Goal: Information Seeking & Learning: Learn about a topic

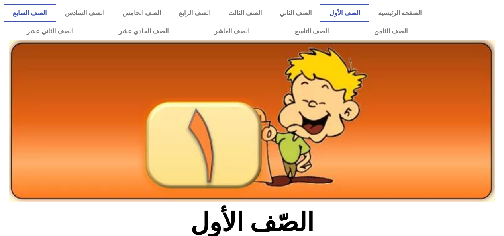
click at [56, 12] on link "الصف السابع" at bounding box center [30, 13] width 52 height 18
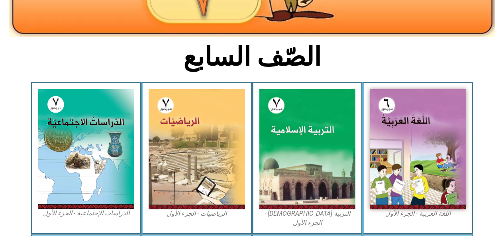
scroll to position [146, 0]
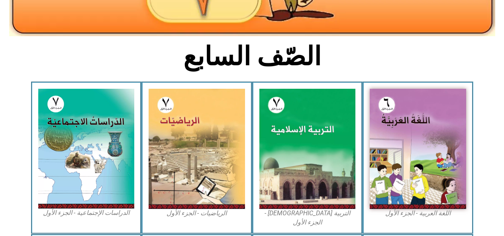
click at [231, 170] on img at bounding box center [197, 149] width 96 height 120
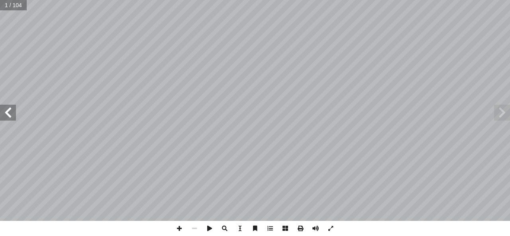
click at [7, 106] on span at bounding box center [8, 113] width 16 height 16
click at [10, 110] on span at bounding box center [8, 113] width 16 height 16
click at [12, 112] on span at bounding box center [8, 113] width 16 height 16
click at [9, 112] on span at bounding box center [8, 113] width 16 height 16
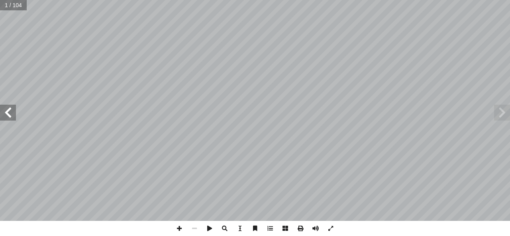
click at [9, 113] on span at bounding box center [8, 113] width 16 height 16
click at [7, 112] on span at bounding box center [8, 113] width 16 height 16
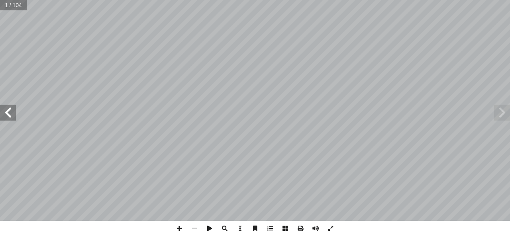
click at [10, 113] on span at bounding box center [8, 113] width 16 height 16
click at [10, 111] on span at bounding box center [8, 113] width 16 height 16
click at [9, 112] on span at bounding box center [8, 113] width 16 height 16
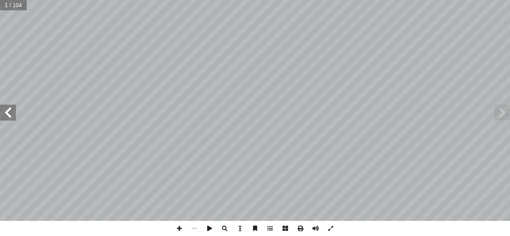
click at [9, 113] on span at bounding box center [8, 113] width 16 height 16
click at [9, 110] on span at bounding box center [8, 113] width 16 height 16
click at [6, 112] on span at bounding box center [8, 113] width 16 height 16
click at [9, 116] on span at bounding box center [8, 113] width 16 height 16
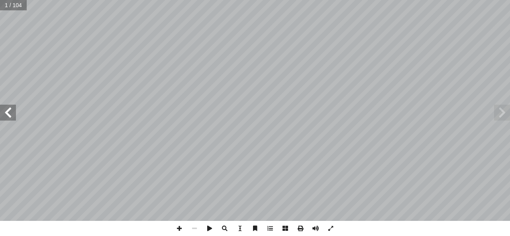
click at [4, 116] on span at bounding box center [8, 113] width 16 height 16
click at [8, 116] on span at bounding box center [8, 113] width 16 height 16
click at [9, 119] on span at bounding box center [8, 113] width 16 height 16
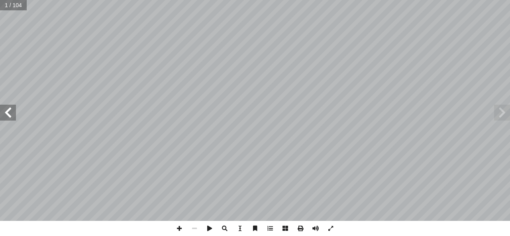
click at [9, 116] on span at bounding box center [8, 113] width 16 height 16
click at [8, 120] on span at bounding box center [8, 113] width 16 height 16
click at [9, 110] on span at bounding box center [8, 113] width 16 height 16
click at [7, 113] on span at bounding box center [8, 113] width 16 height 16
click at [9, 112] on span at bounding box center [8, 113] width 16 height 16
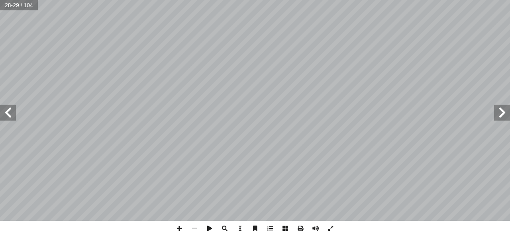
click at [509, 116] on span at bounding box center [502, 113] width 16 height 16
click at [509, 115] on span at bounding box center [502, 113] width 16 height 16
click at [506, 112] on span at bounding box center [502, 113] width 16 height 16
click at [8, 113] on span at bounding box center [8, 113] width 16 height 16
click at [507, 112] on span at bounding box center [502, 113] width 16 height 16
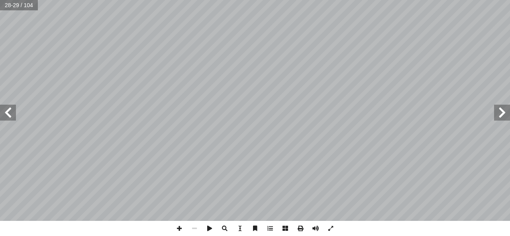
click at [508, 113] on span at bounding box center [502, 113] width 16 height 16
click at [505, 112] on span at bounding box center [502, 113] width 16 height 16
click at [504, 113] on span at bounding box center [502, 113] width 16 height 16
click at [502, 113] on span at bounding box center [502, 113] width 16 height 16
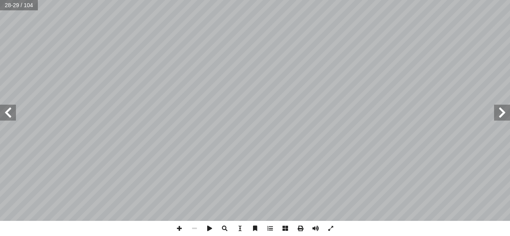
click at [502, 112] on span at bounding box center [502, 113] width 16 height 16
click at [13, 117] on span at bounding box center [8, 113] width 16 height 16
click at [8, 113] on span at bounding box center [8, 113] width 16 height 16
click at [494, 119] on span at bounding box center [502, 113] width 16 height 16
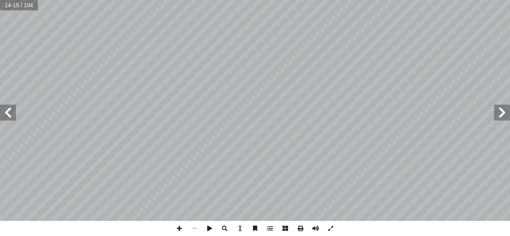
click at [498, 117] on span at bounding box center [502, 113] width 16 height 16
click at [502, 118] on span at bounding box center [502, 113] width 16 height 16
click at [501, 116] on span at bounding box center [502, 113] width 16 height 16
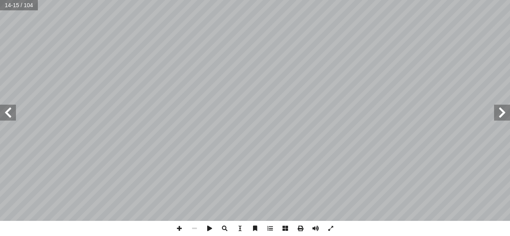
click at [503, 115] on span at bounding box center [502, 113] width 16 height 16
click at [502, 116] on span at bounding box center [502, 113] width 16 height 16
click at [503, 114] on span at bounding box center [502, 113] width 16 height 16
click at [508, 116] on span at bounding box center [502, 113] width 16 height 16
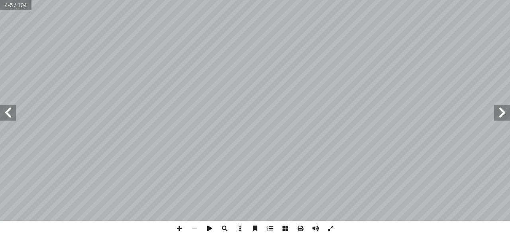
click at [506, 117] on span at bounding box center [502, 113] width 16 height 16
click at [506, 113] on span at bounding box center [502, 113] width 16 height 16
click at [7, 113] on span at bounding box center [8, 113] width 16 height 16
click at [9, 113] on span at bounding box center [8, 113] width 16 height 16
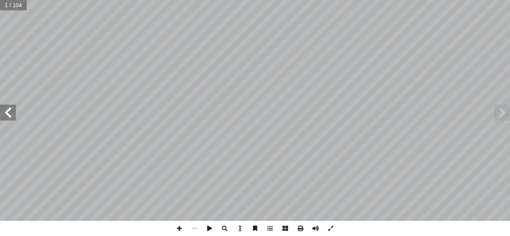
click at [9, 113] on span at bounding box center [8, 113] width 16 height 16
click at [2, 111] on span at bounding box center [8, 113] width 16 height 16
click at [3, 115] on span at bounding box center [8, 113] width 16 height 16
click at [2, 115] on span at bounding box center [8, 113] width 16 height 16
click at [506, 112] on span at bounding box center [502, 113] width 16 height 16
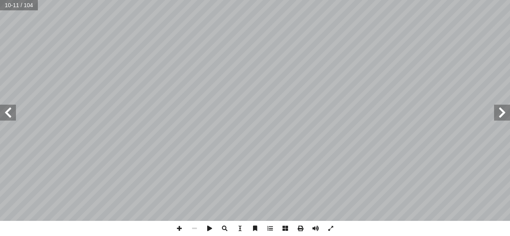
click at [509, 118] on span at bounding box center [502, 113] width 16 height 16
click at [509, 108] on span at bounding box center [502, 113] width 16 height 16
click at [507, 106] on span at bounding box center [502, 113] width 16 height 16
click at [506, 111] on span at bounding box center [502, 113] width 16 height 16
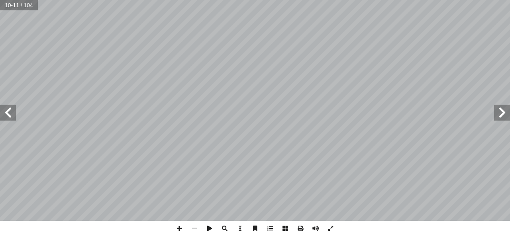
click at [506, 115] on span at bounding box center [502, 113] width 16 height 16
click at [506, 113] on span at bounding box center [502, 113] width 16 height 16
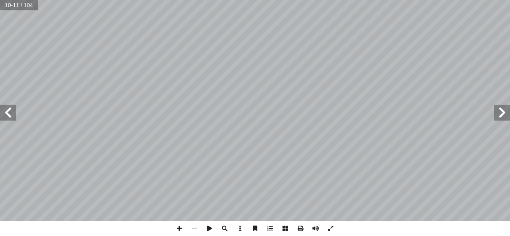
click at [506, 114] on span at bounding box center [502, 113] width 16 height 16
click at [507, 112] on span at bounding box center [502, 113] width 16 height 16
click at [509, 114] on span at bounding box center [502, 113] width 16 height 16
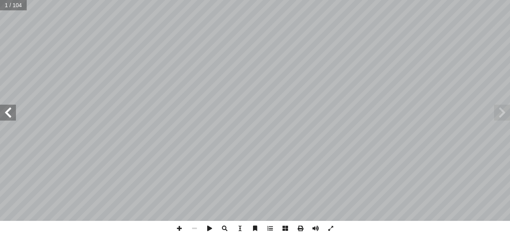
click at [509, 112] on span at bounding box center [502, 113] width 16 height 16
click at [2, 112] on span at bounding box center [8, 113] width 16 height 16
click at [0, 113] on span at bounding box center [8, 113] width 16 height 16
click at [8, 110] on span at bounding box center [8, 113] width 16 height 16
click at [6, 114] on span at bounding box center [8, 113] width 16 height 16
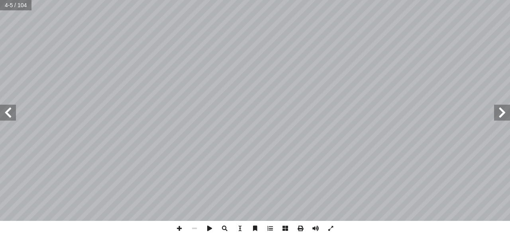
click at [6, 114] on span at bounding box center [8, 113] width 16 height 16
click at [8, 115] on span at bounding box center [8, 113] width 16 height 16
click at [8, 114] on span at bounding box center [8, 113] width 16 height 16
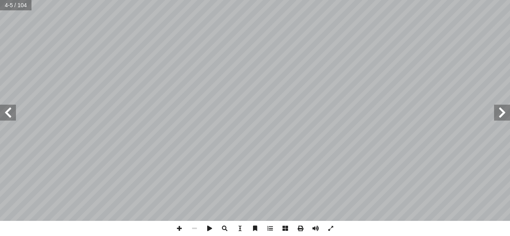
click at [8, 113] on span at bounding box center [8, 113] width 16 height 16
click at [9, 113] on span at bounding box center [8, 113] width 16 height 16
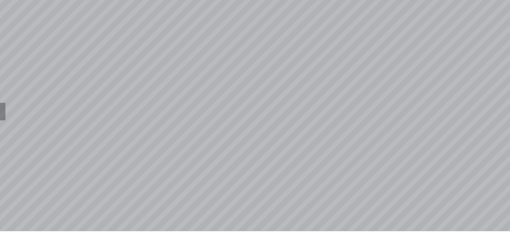
click at [14, 112] on span at bounding box center [8, 113] width 16 height 16
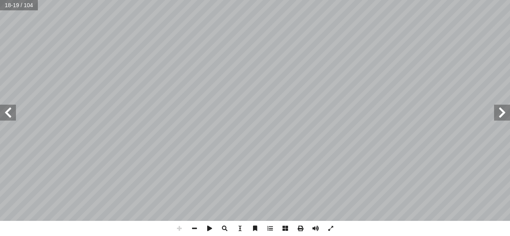
click at [8, 117] on span at bounding box center [8, 113] width 16 height 16
